Goal: Use online tool/utility: Utilize a website feature to perform a specific function

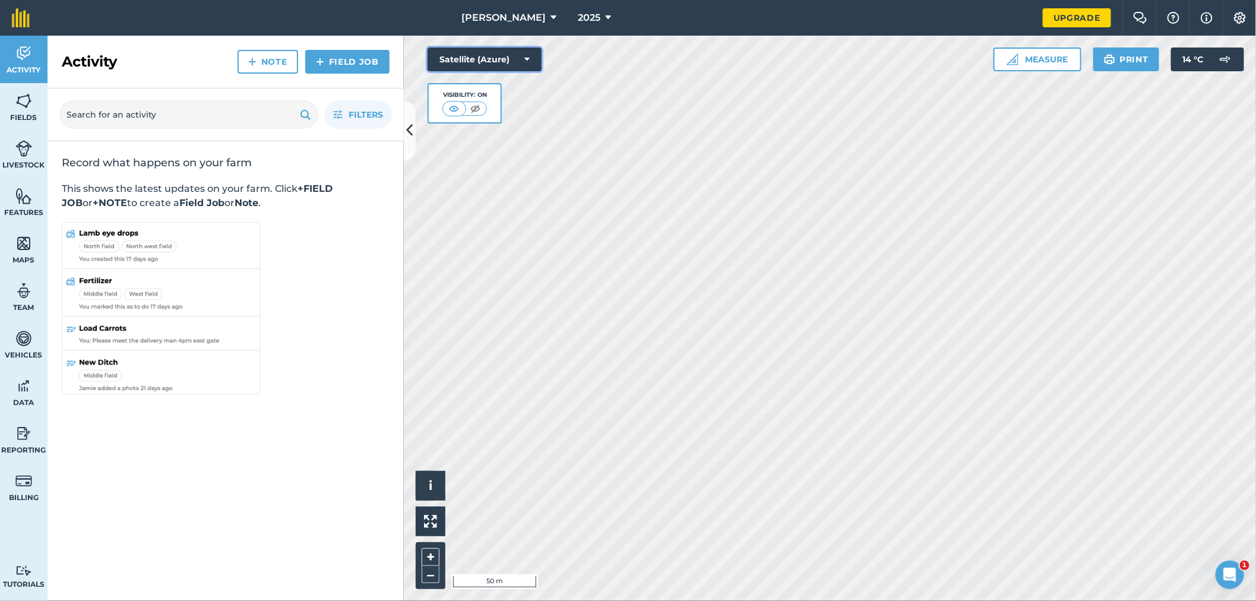
click at [527, 57] on icon at bounding box center [526, 59] width 5 height 12
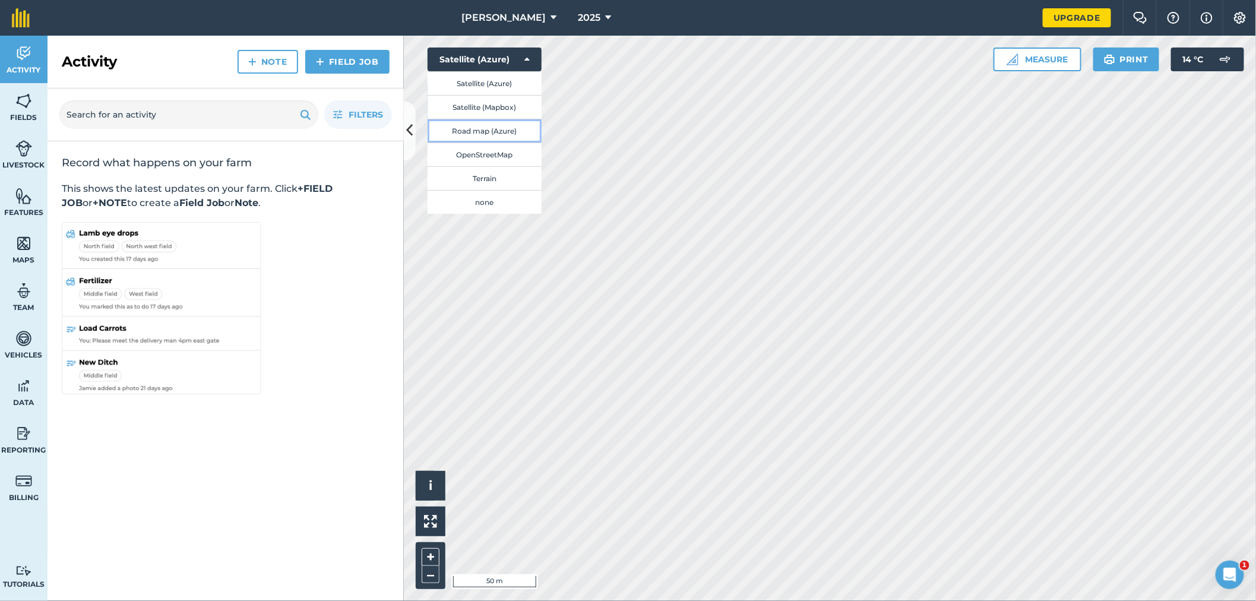
click at [486, 129] on button "Road map (Azure)" at bounding box center [484, 131] width 114 height 24
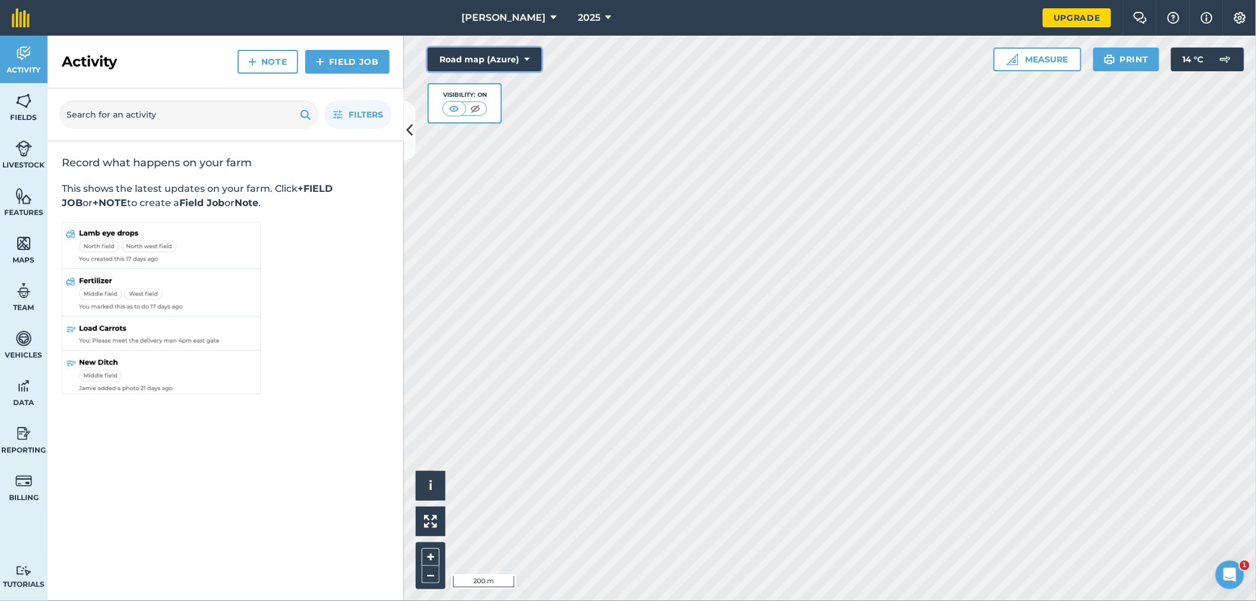
click at [522, 58] on button "Road map (Azure)" at bounding box center [484, 59] width 114 height 24
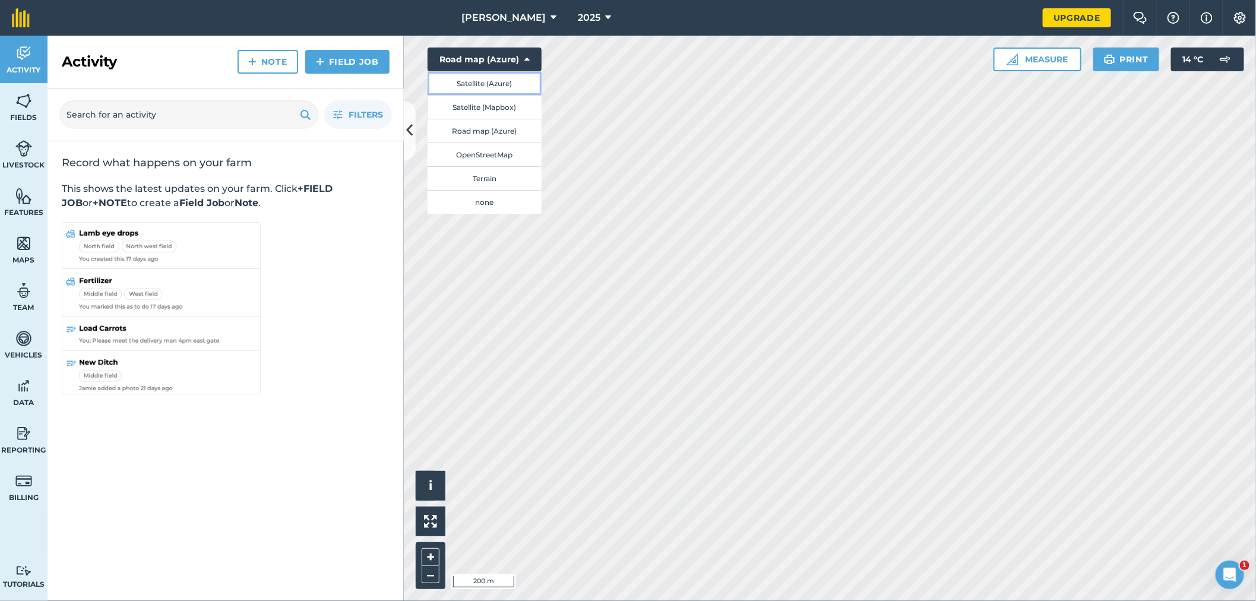
click at [473, 81] on button "Satellite (Azure)" at bounding box center [484, 83] width 114 height 24
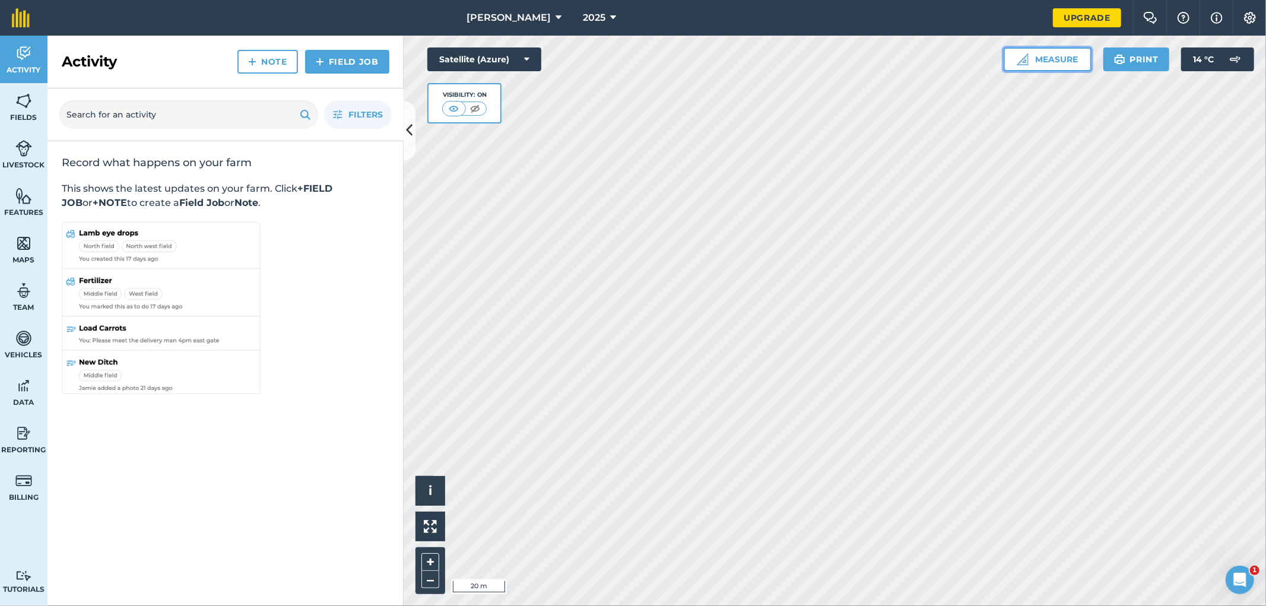
click at [1069, 62] on button "Measure" at bounding box center [1048, 59] width 88 height 24
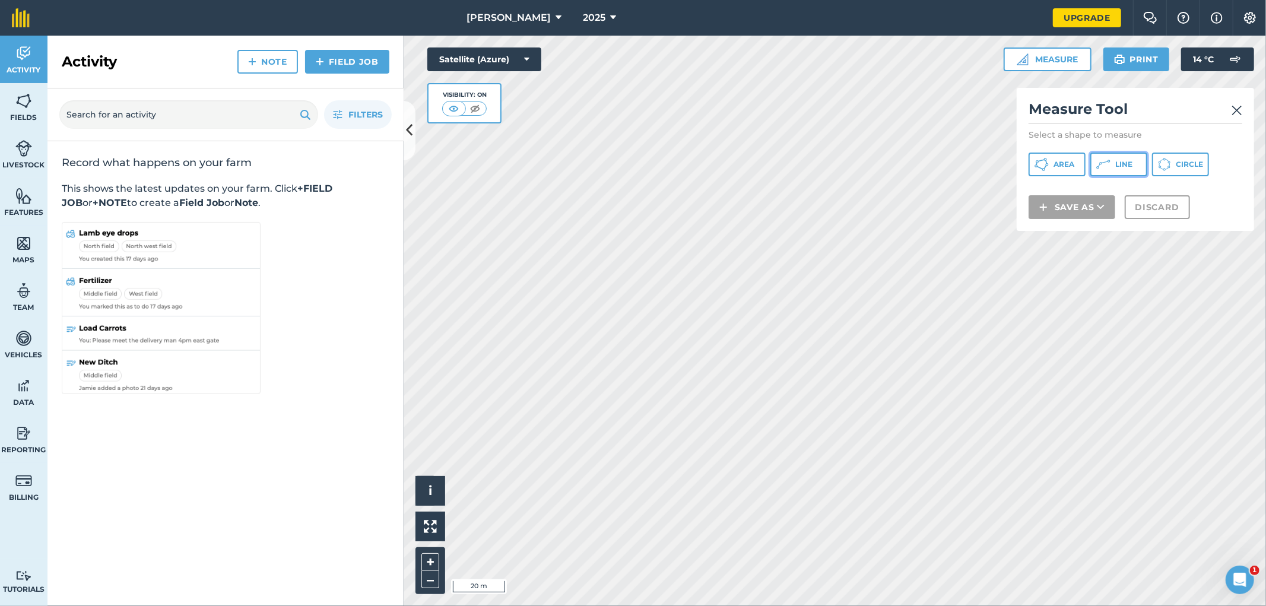
drag, startPoint x: 1120, startPoint y: 165, endPoint x: 1083, endPoint y: 182, distance: 40.6
click at [1122, 165] on span "Line" at bounding box center [1123, 164] width 17 height 9
click at [1125, 163] on span "Line" at bounding box center [1123, 164] width 17 height 9
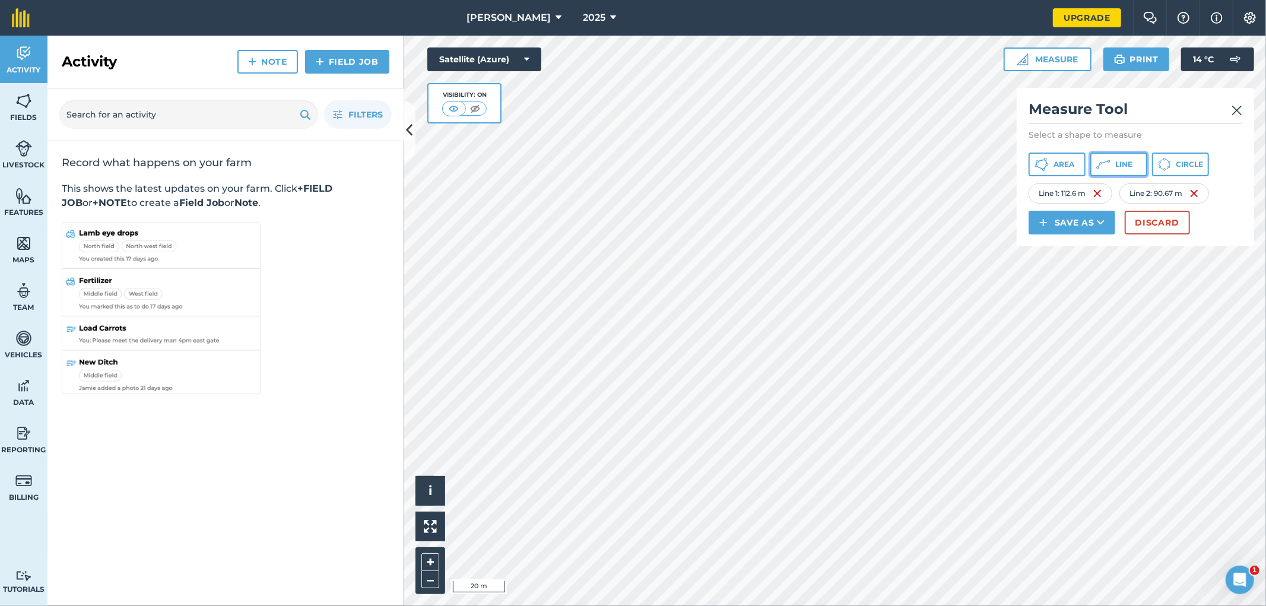
click at [1127, 167] on span "Line" at bounding box center [1123, 164] width 17 height 9
